Goal: Task Accomplishment & Management: Manage account settings

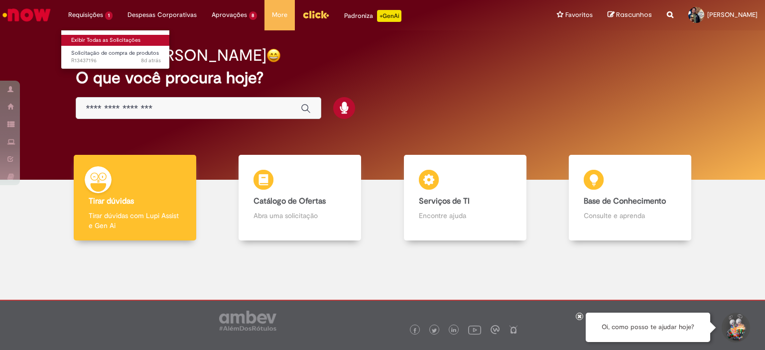
click at [108, 35] on link "Exibir Todas as Solicitações" at bounding box center [116, 40] width 110 height 11
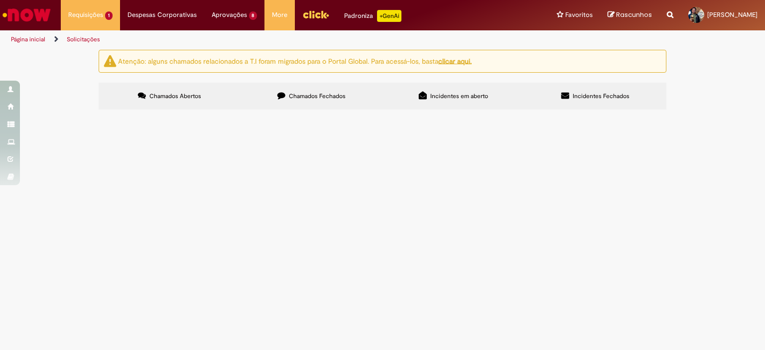
click at [0, 0] on span "Fiz a solicitação em outro canal de atendimento e me indicaram abrir um novo ch…" at bounding box center [0, 0] width 0 height 0
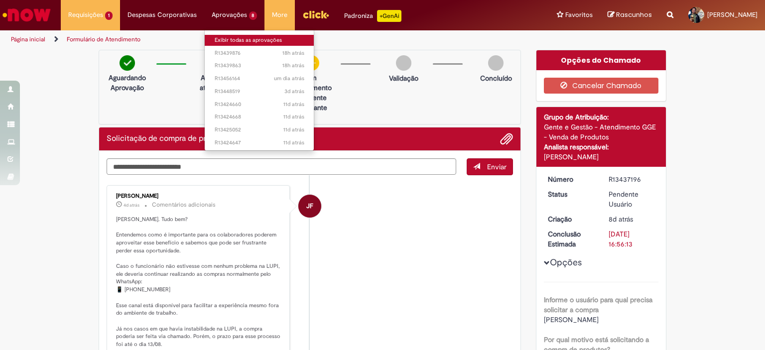
click at [229, 36] on link "Exibir todas as aprovações" at bounding box center [260, 40] width 110 height 11
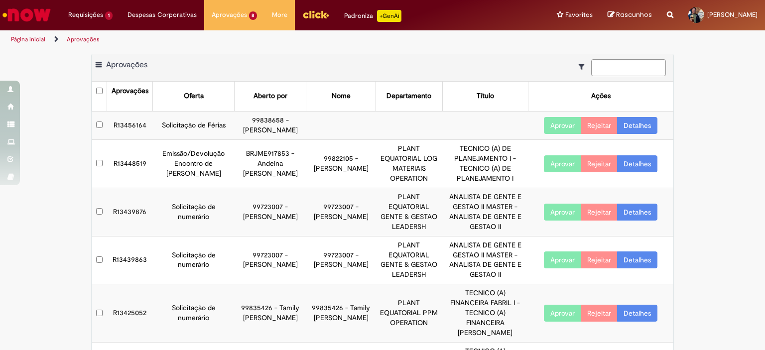
click at [647, 123] on link "Detalhes" at bounding box center [637, 125] width 40 height 17
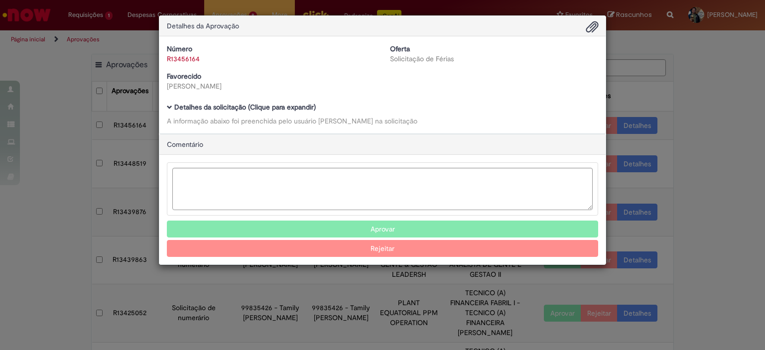
click at [663, 101] on div "Detalhes da Aprovação Número R13456164 Oferta Solicitação de Férias Favorecido …" at bounding box center [382, 175] width 765 height 350
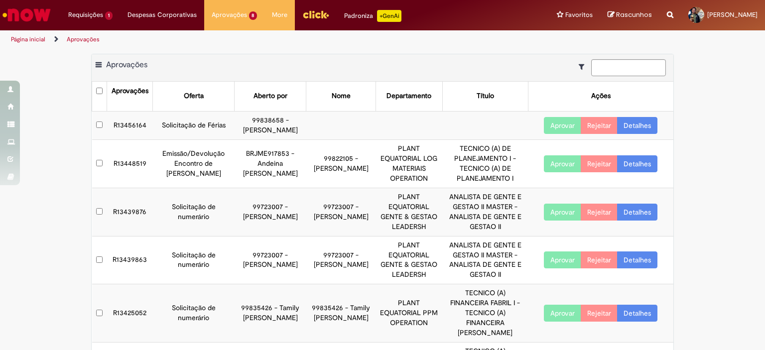
click at [557, 123] on button "Aprovar" at bounding box center [562, 125] width 37 height 17
